Goal: Task Accomplishment & Management: Use online tool/utility

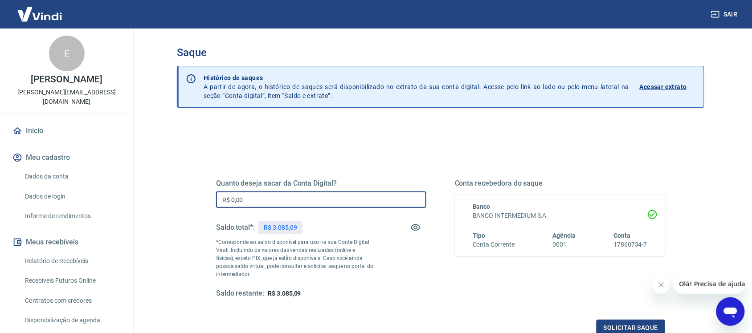
click at [268, 192] on input "R$ 0,00" at bounding box center [321, 200] width 210 height 16
type input "R$ 3.085,09"
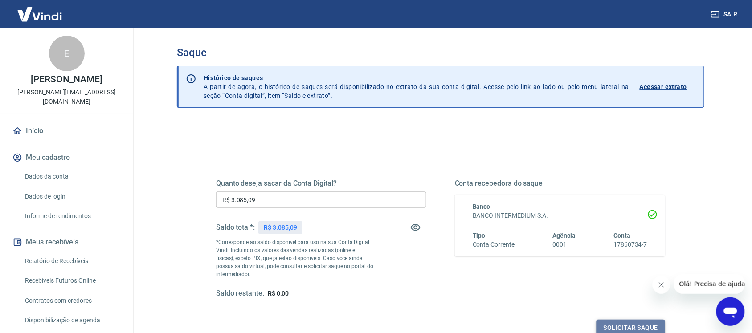
click at [635, 328] on button "Solicitar saque" at bounding box center [630, 328] width 69 height 16
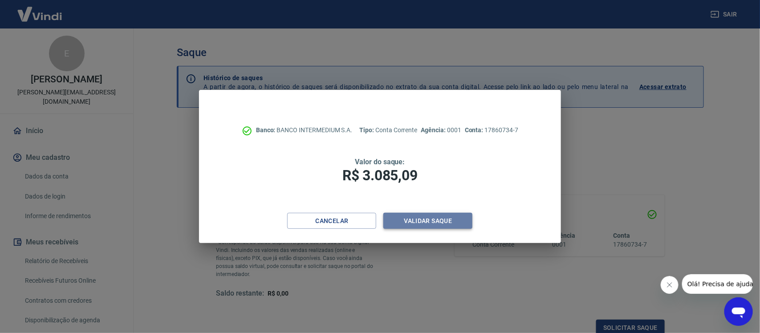
click at [438, 220] on button "Validar saque" at bounding box center [428, 221] width 89 height 16
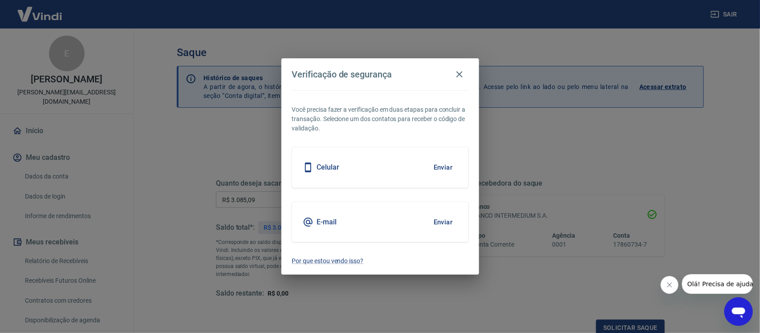
scroll to position [3, 0]
click at [443, 220] on button "Enviar" at bounding box center [443, 222] width 29 height 19
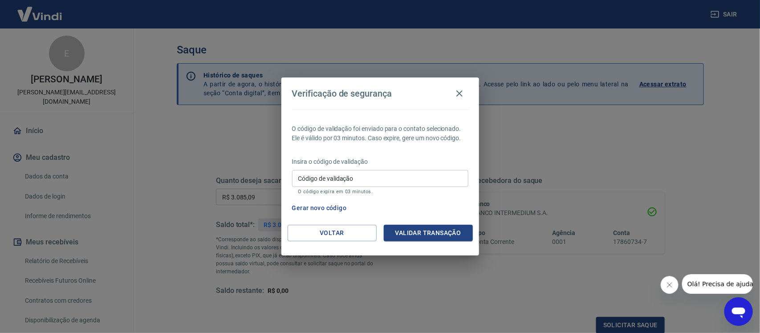
click at [408, 179] on input "Código de validação" at bounding box center [380, 178] width 176 height 16
type input "457796"
click at [438, 234] on button "Validar transação" at bounding box center [428, 233] width 89 height 16
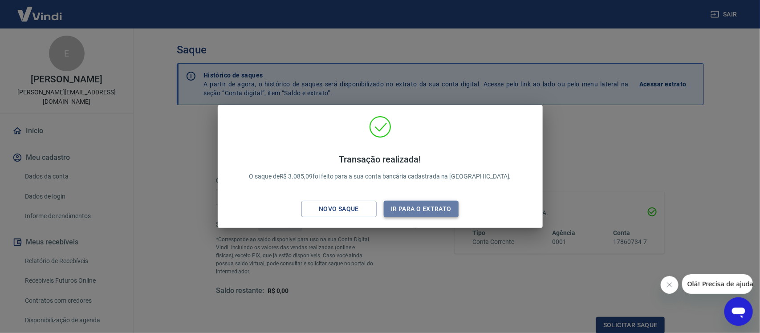
click at [440, 205] on button "Ir para o extrato" at bounding box center [421, 209] width 75 height 16
